Goal: Find specific page/section: Find specific page/section

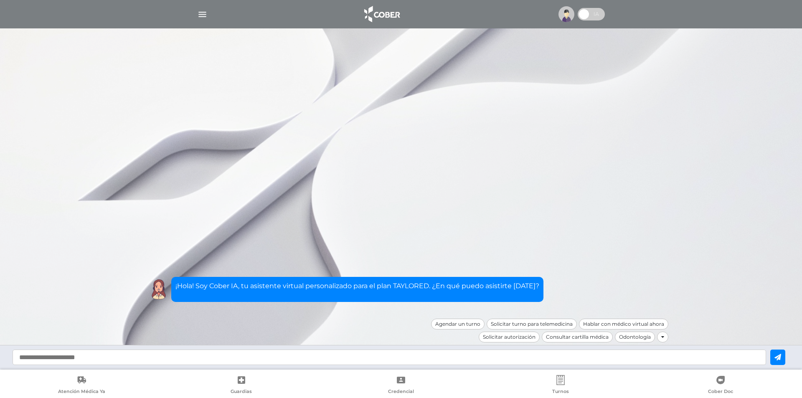
click at [561, 15] on img at bounding box center [566, 14] width 16 height 16
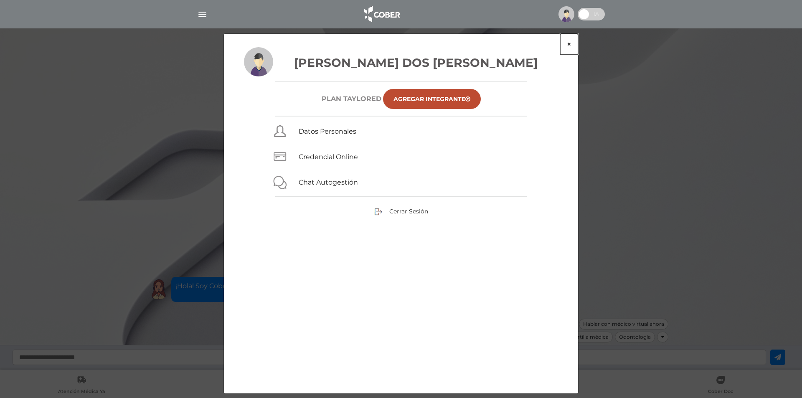
click at [569, 43] on button "×" at bounding box center [569, 44] width 18 height 21
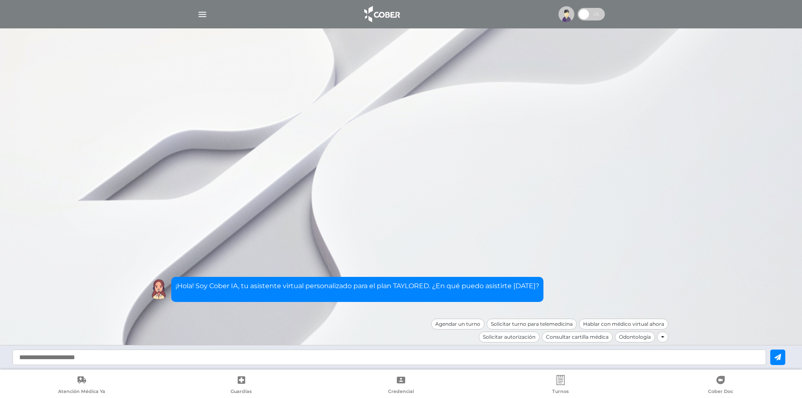
click at [206, 21] on div at bounding box center [401, 14] width 428 height 20
click at [203, 16] on img "button" at bounding box center [202, 14] width 10 height 10
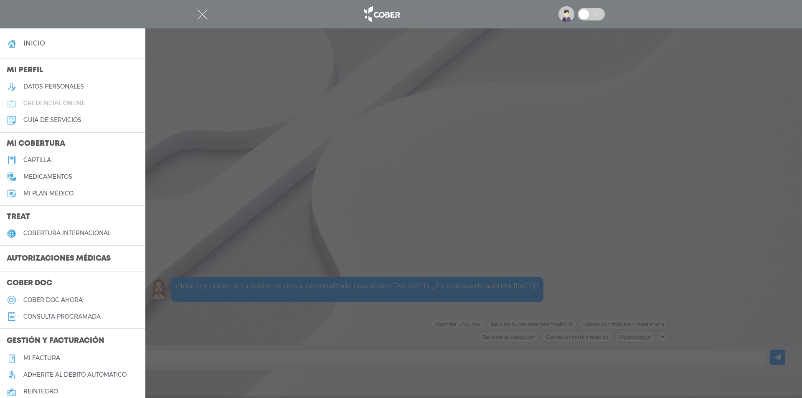
click at [46, 101] on h5 "credencial online" at bounding box center [54, 103] width 62 height 7
